Goal: Entertainment & Leisure: Consume media (video, audio)

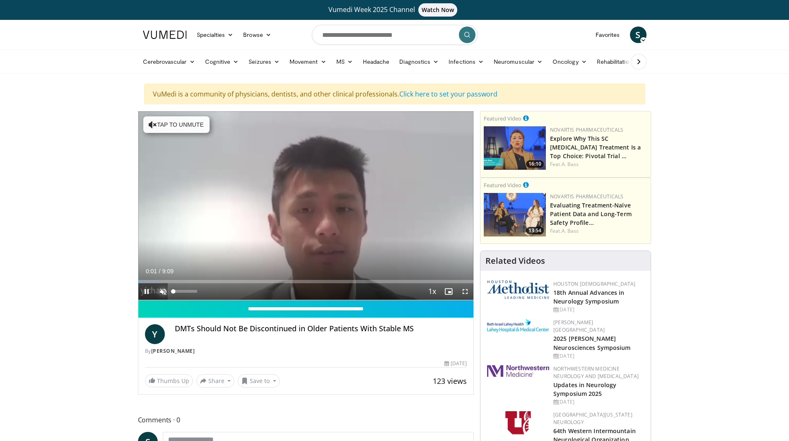
click at [159, 290] on span "Video Player" at bounding box center [163, 291] width 17 height 17
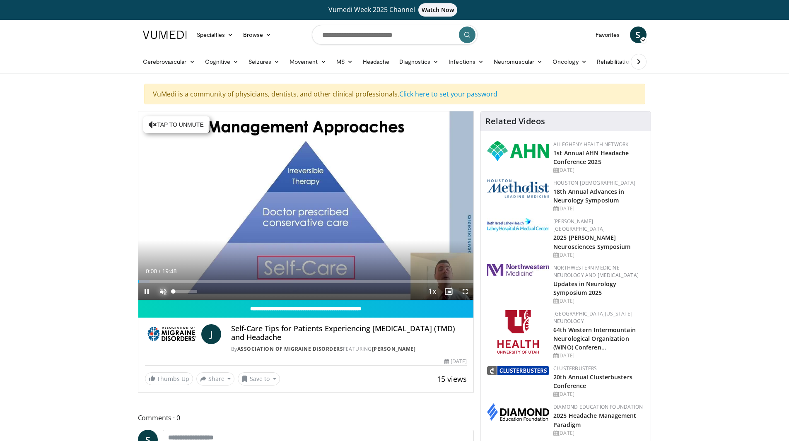
click at [162, 293] on span "Video Player" at bounding box center [163, 291] width 17 height 17
